Goal: Find specific page/section: Find specific page/section

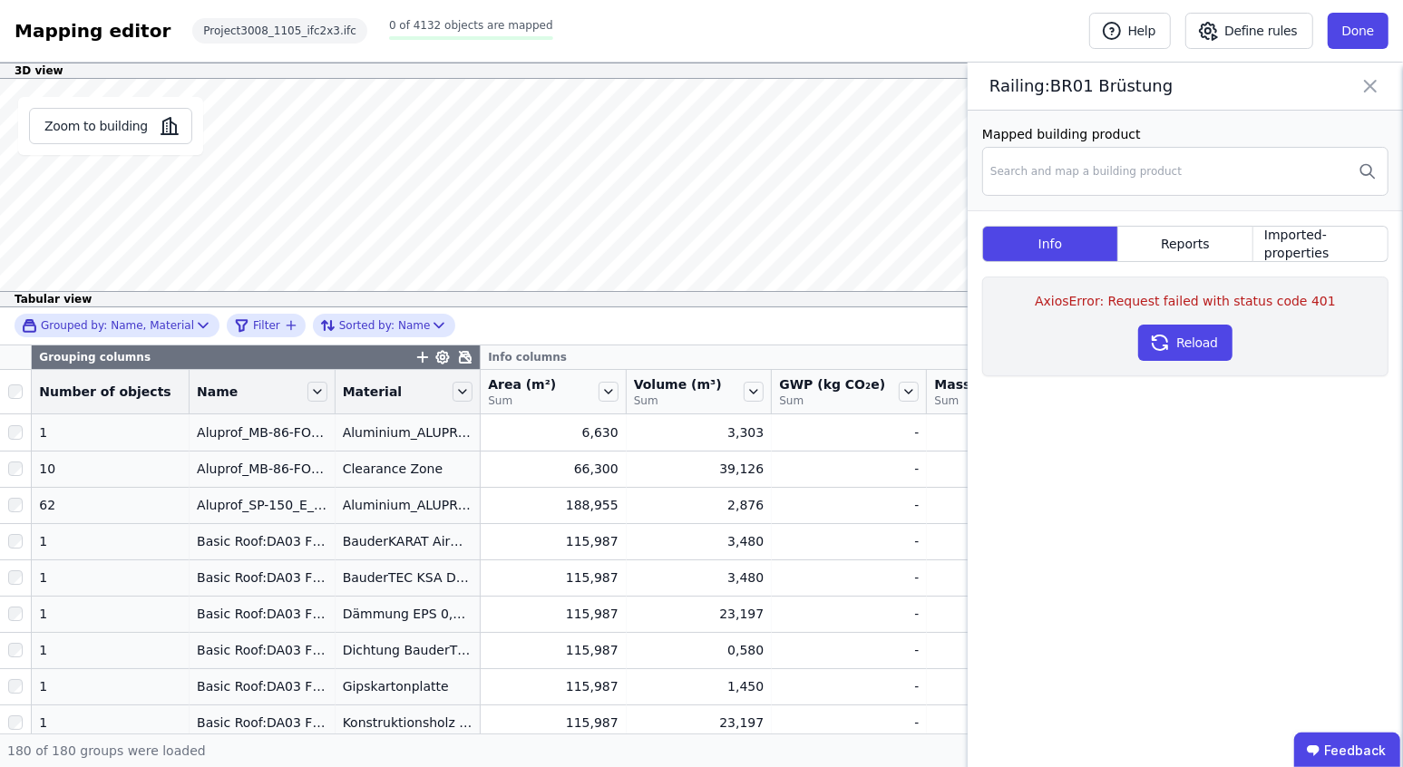
scroll to position [999, 0]
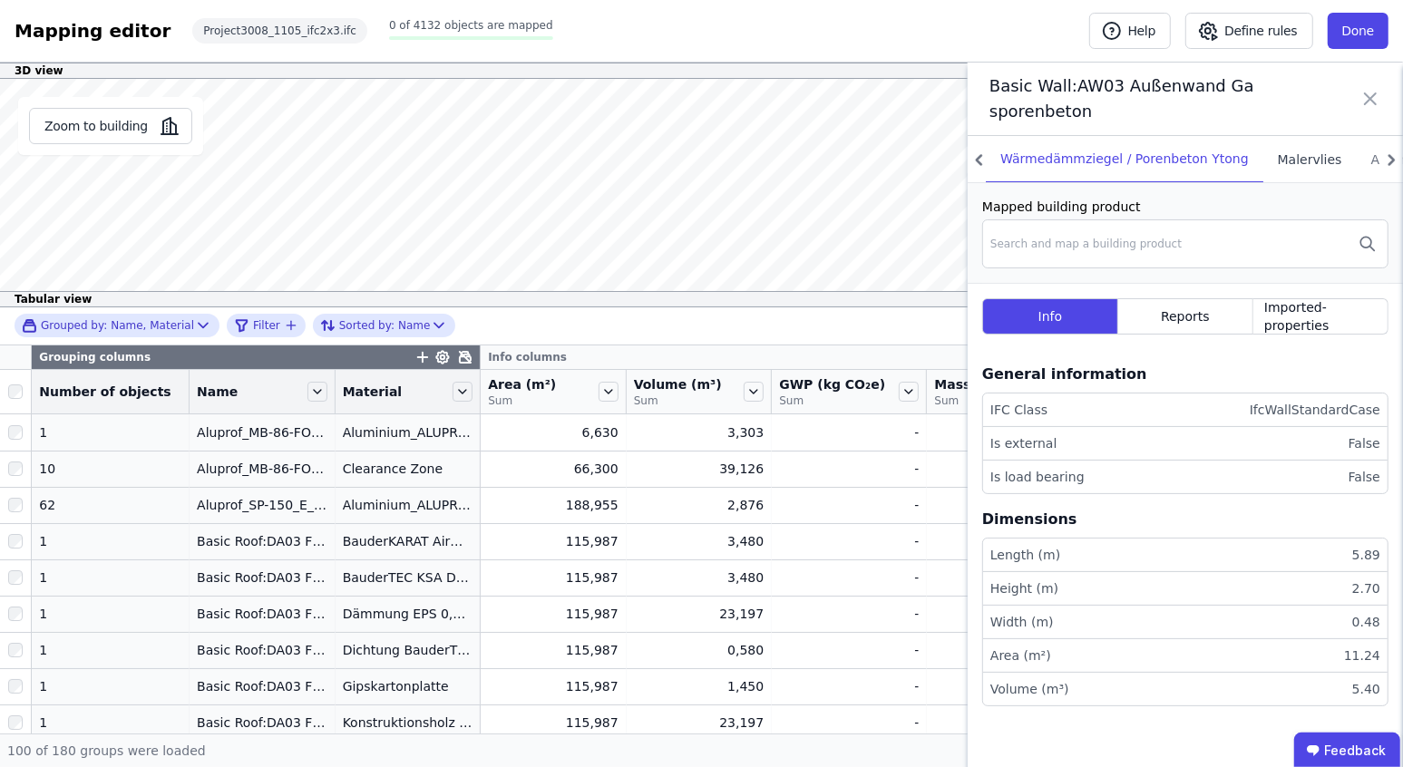
click at [1302, 159] on div "Malervlies" at bounding box center [1309, 159] width 93 height 46
click at [1196, 151] on div "Wärmedämmziegel / Porenbeton Ytong" at bounding box center [1125, 159] width 278 height 46
click at [1302, 155] on div "Malervlies" at bounding box center [1309, 159] width 93 height 46
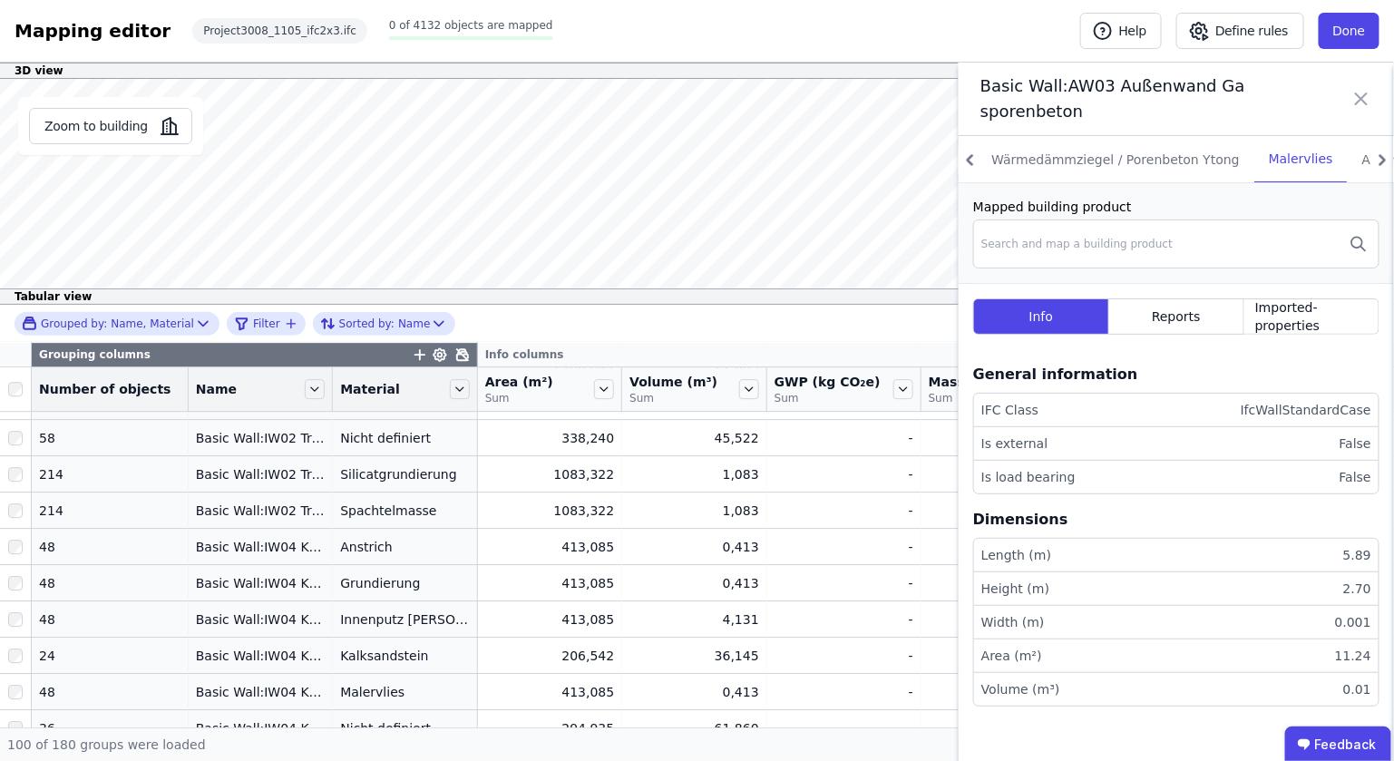
scroll to position [2473, 0]
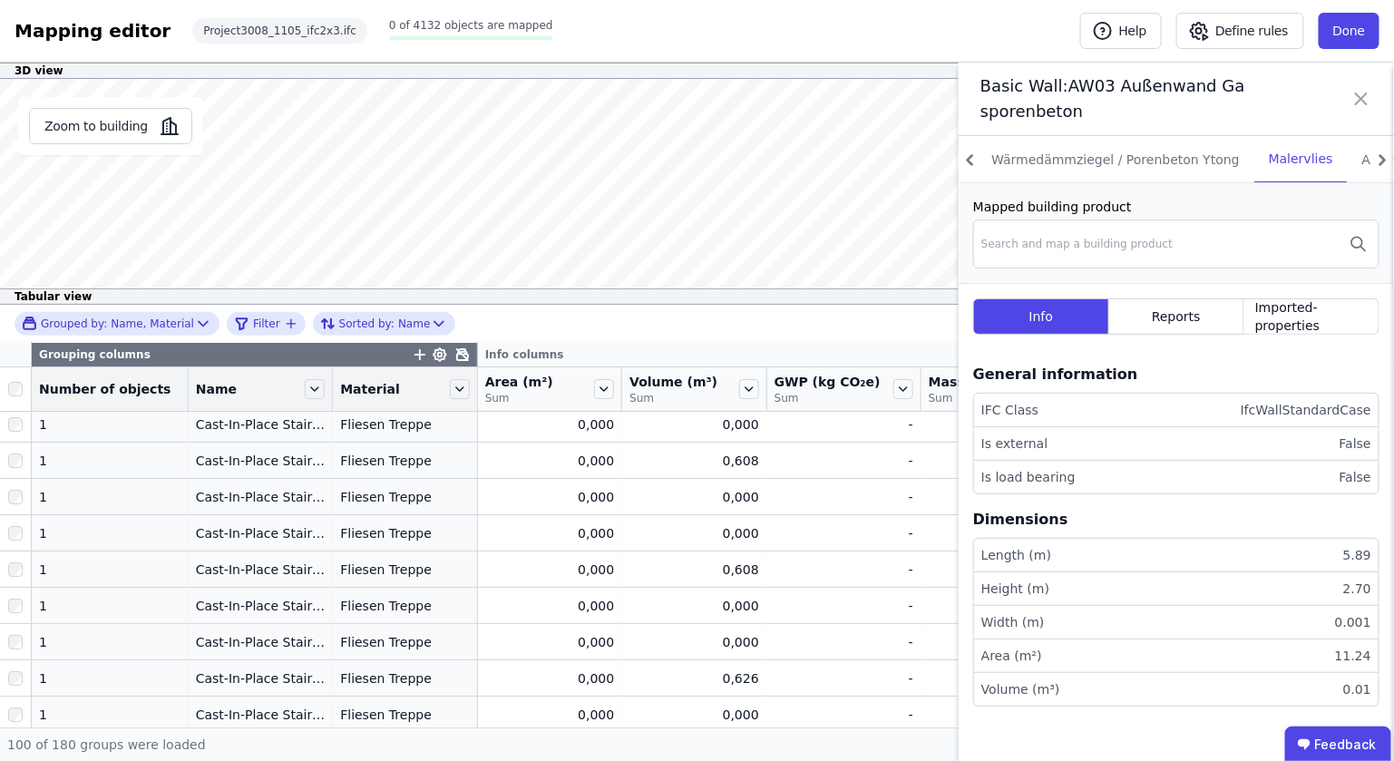
click at [1358, 98] on icon at bounding box center [1362, 98] width 22 height 51
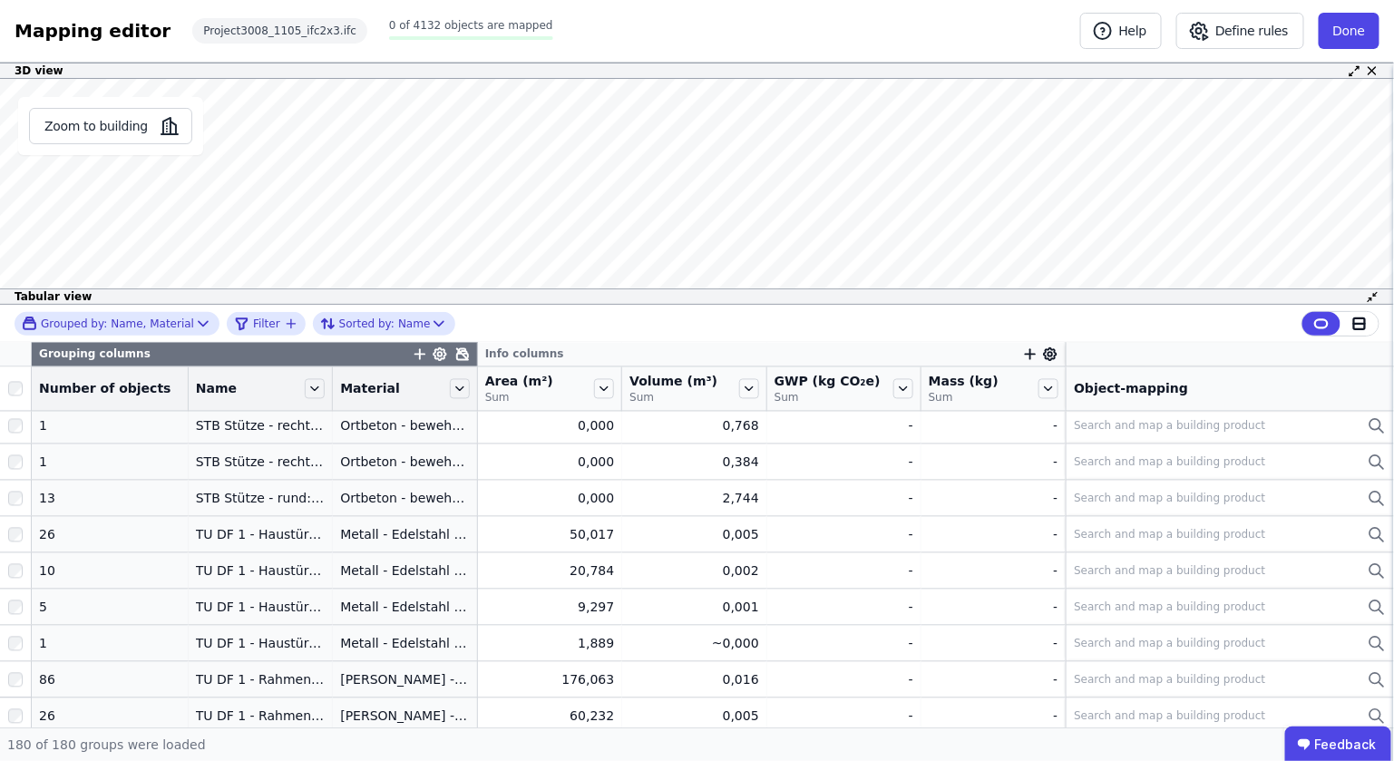
scroll to position [6213, 0]
